Goal: Find specific page/section: Find specific page/section

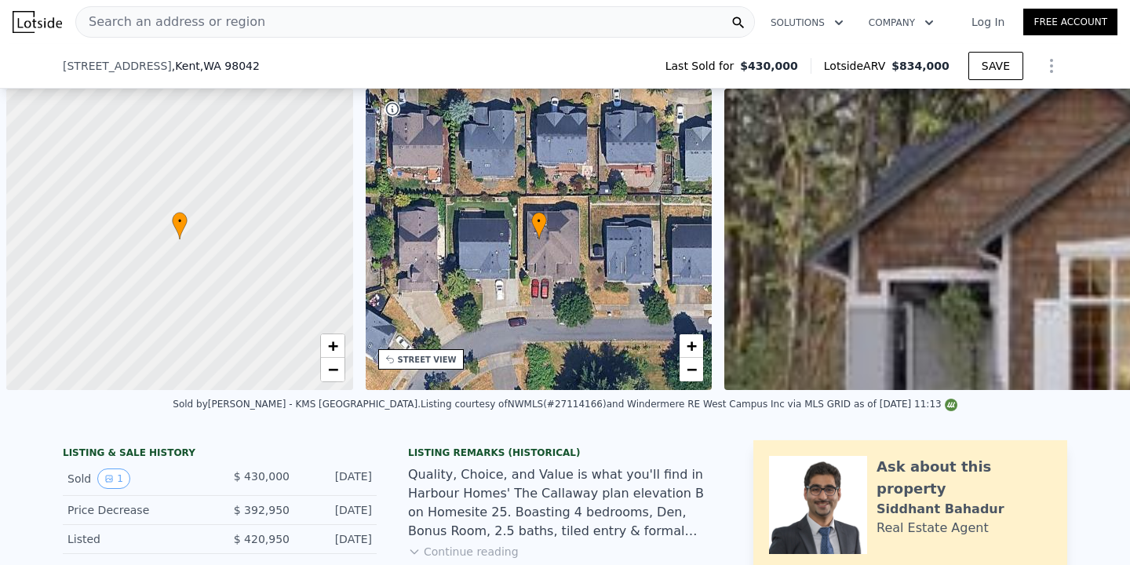
scroll to position [0, 753]
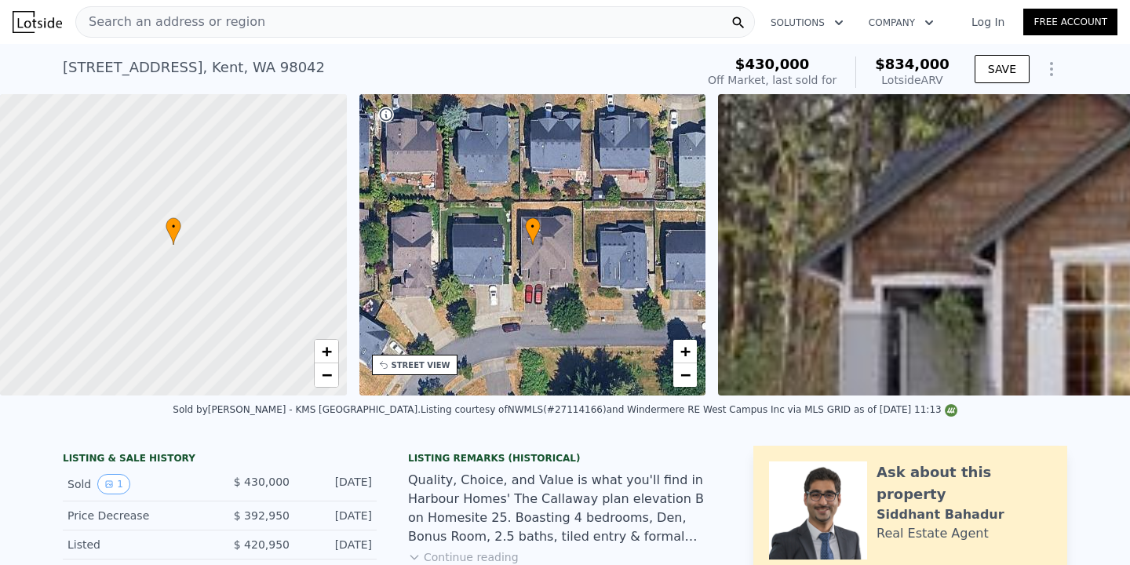
click at [286, 12] on div "Search an address or region" at bounding box center [415, 21] width 680 height 31
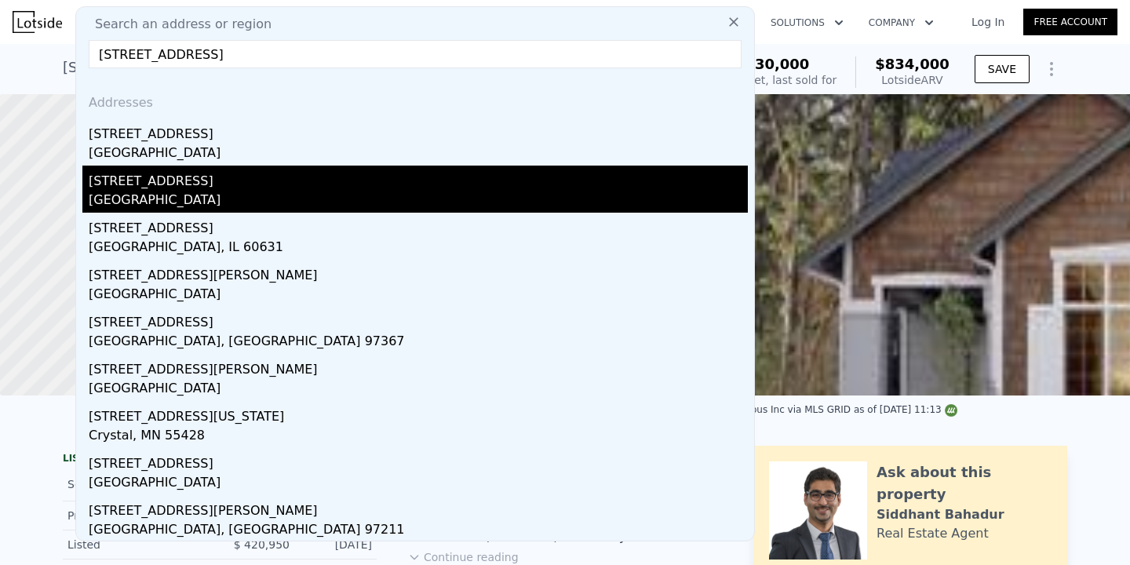
type input "[STREET_ADDRESS]"
click at [217, 173] on div "[STREET_ADDRESS]" at bounding box center [418, 178] width 659 height 25
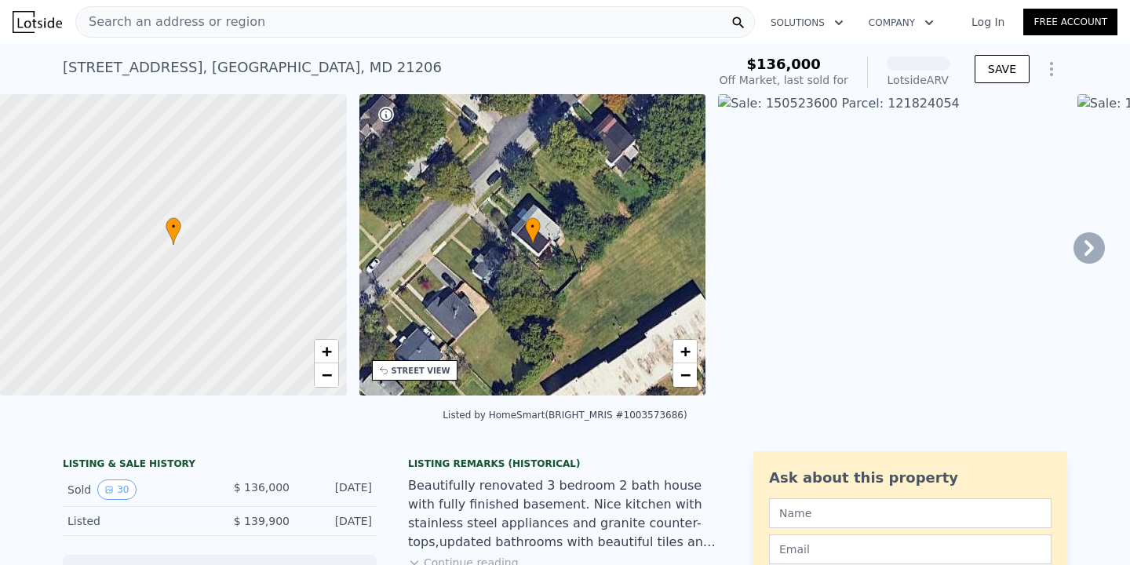
click at [294, 21] on div "Search an address or region" at bounding box center [415, 21] width 680 height 31
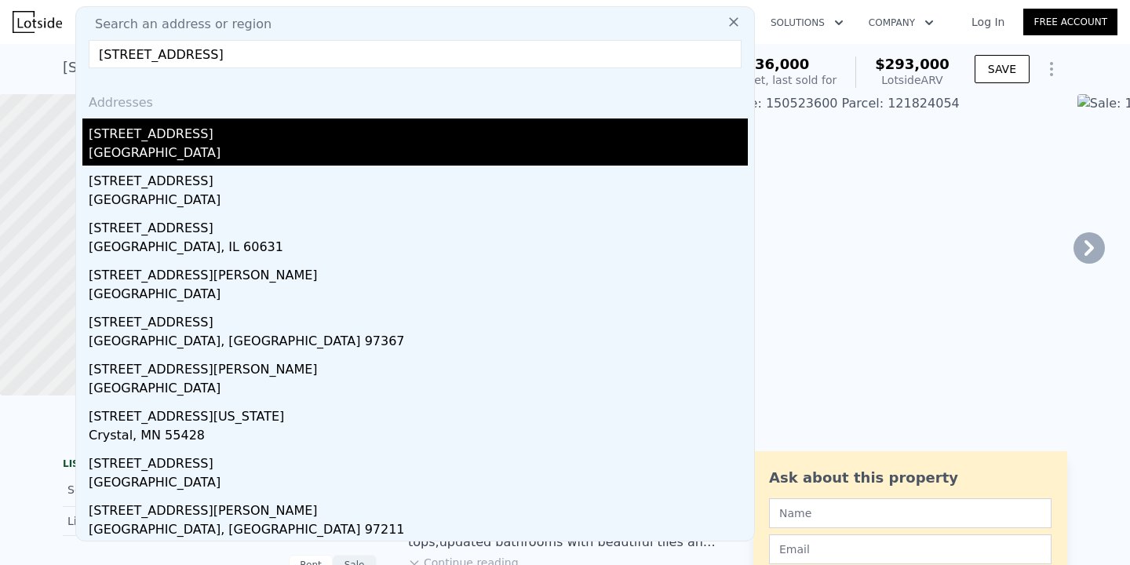
type input "[STREET_ADDRESS]"
click at [244, 155] on div "[GEOGRAPHIC_DATA]" at bounding box center [418, 155] width 659 height 22
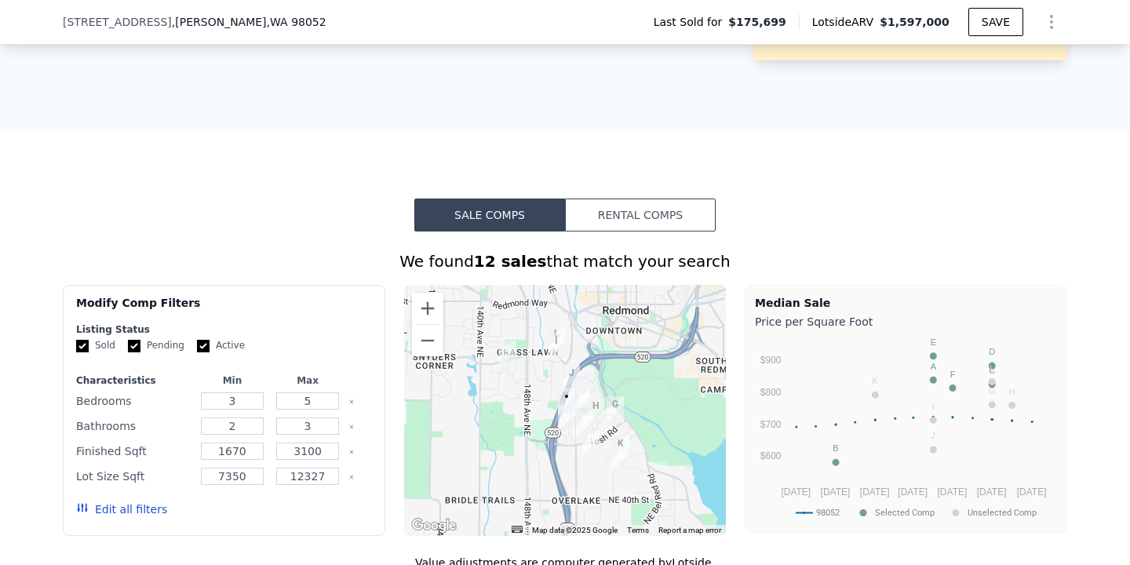
scroll to position [1383, 0]
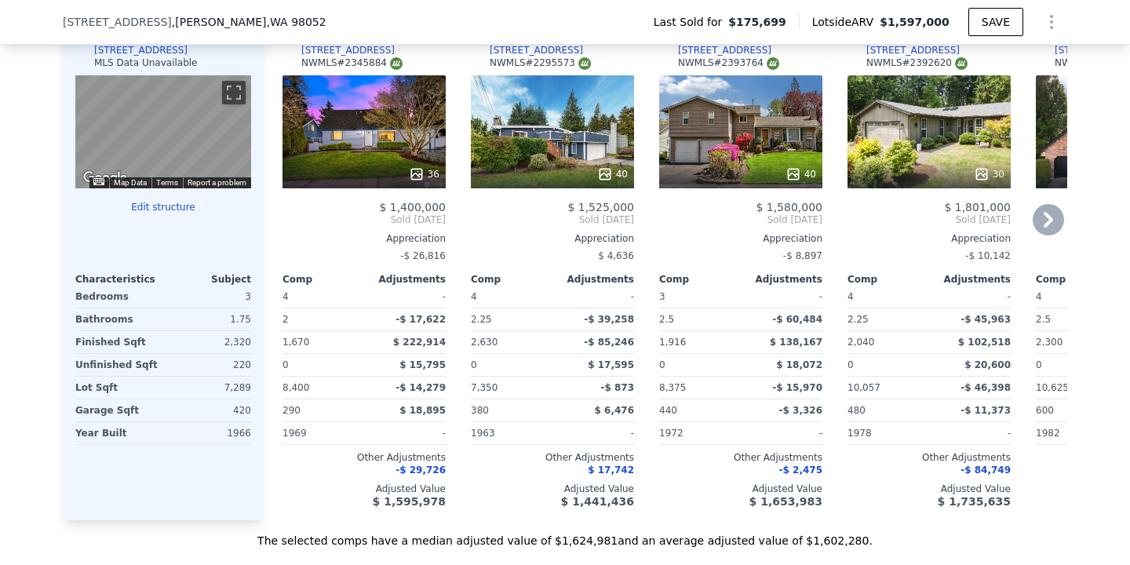
click at [1057, 222] on icon at bounding box center [1048, 219] width 31 height 31
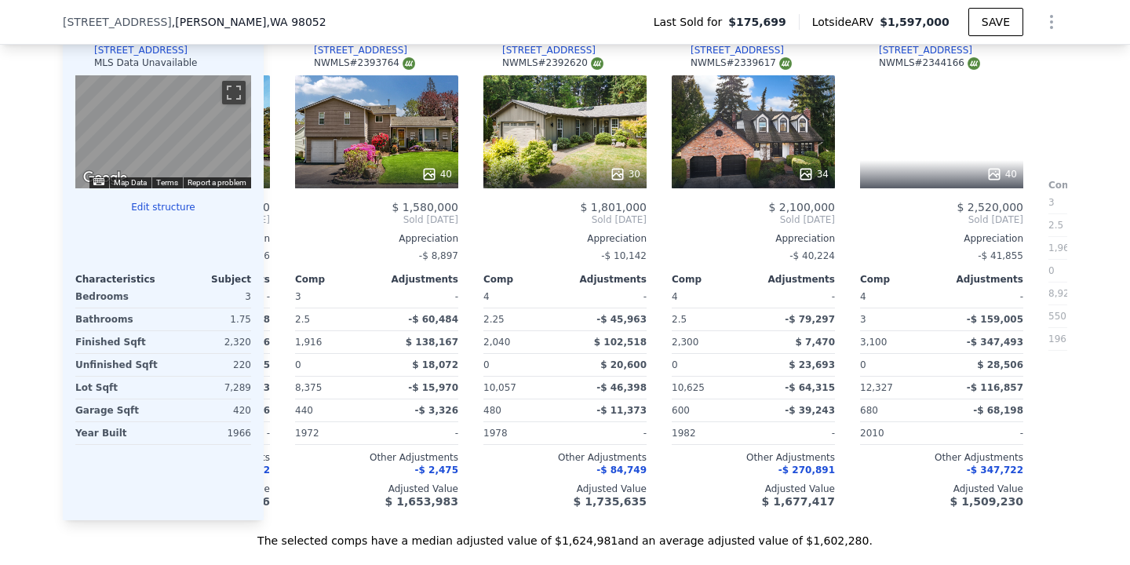
scroll to position [0, 377]
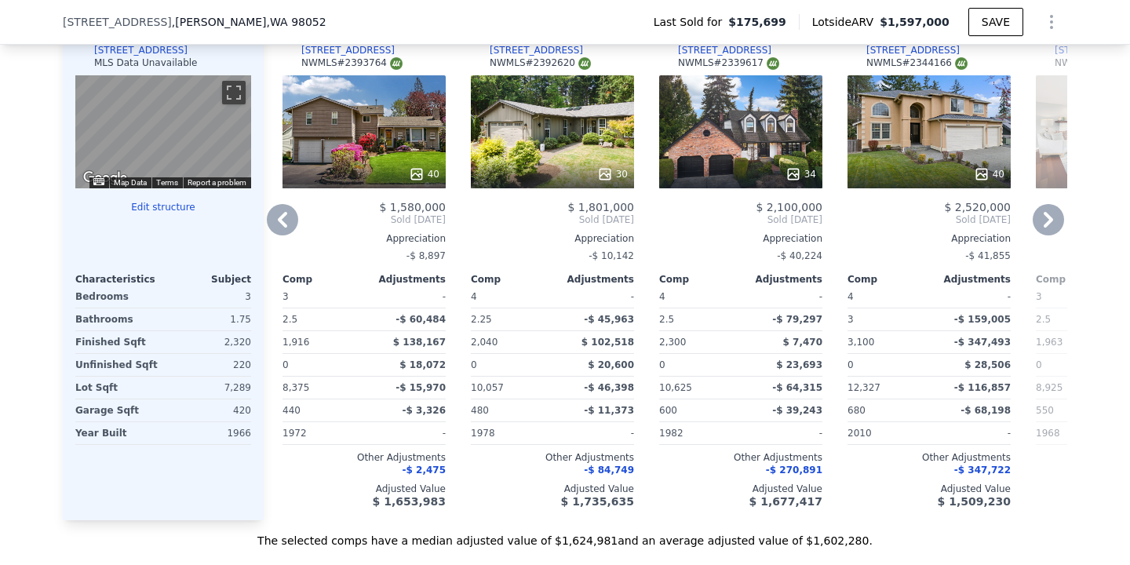
click at [289, 223] on icon at bounding box center [282, 219] width 31 height 31
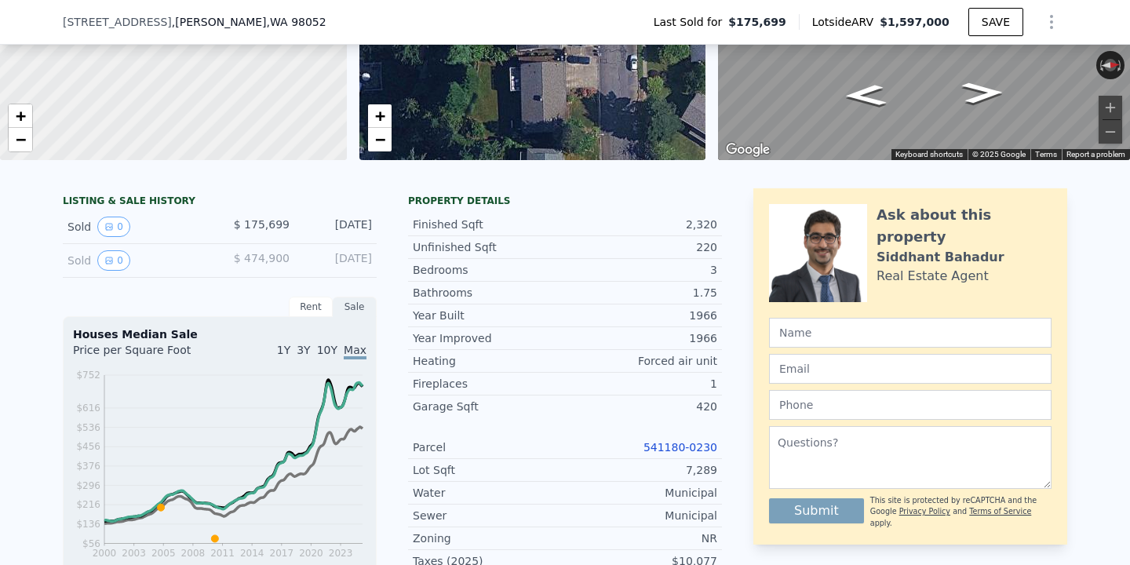
scroll to position [5, 0]
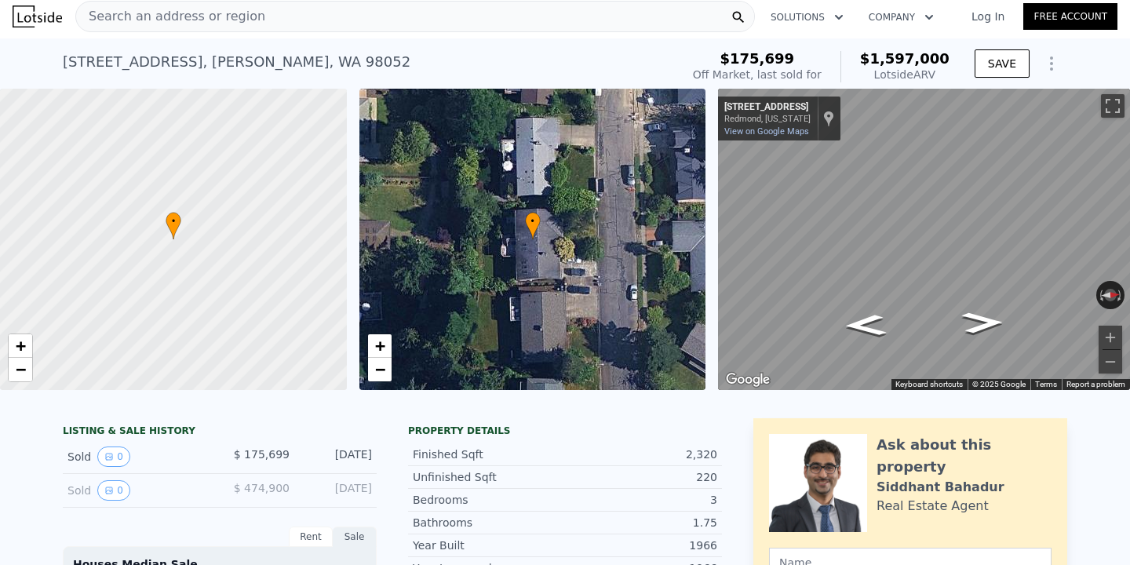
click at [374, 19] on div "Search an address or region" at bounding box center [415, 16] width 680 height 31
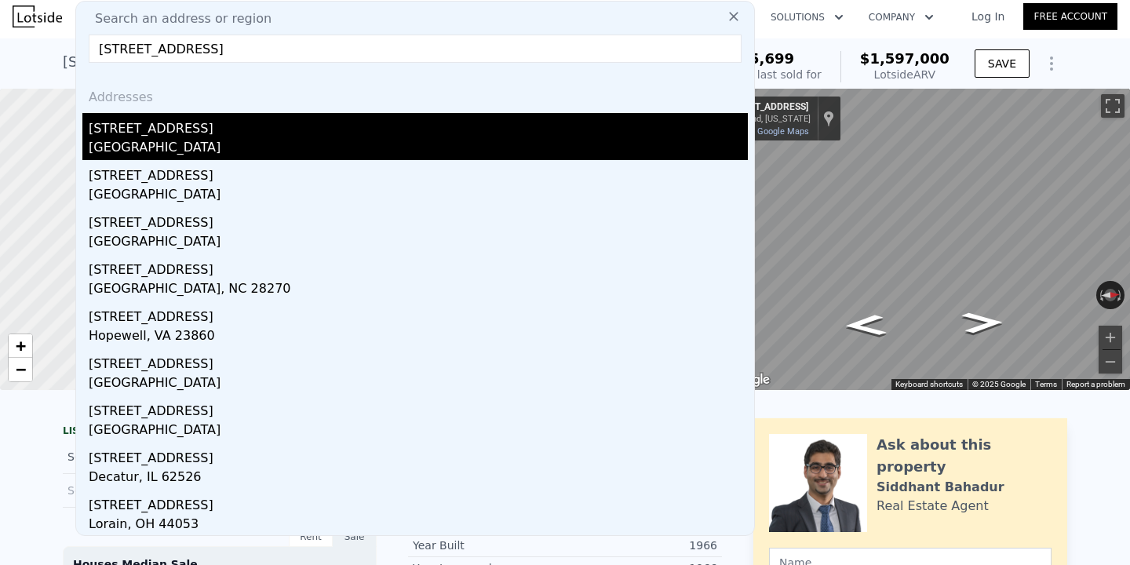
type input "[STREET_ADDRESS]"
click at [287, 128] on div "[STREET_ADDRESS]" at bounding box center [418, 125] width 659 height 25
